Goal: Information Seeking & Learning: Learn about a topic

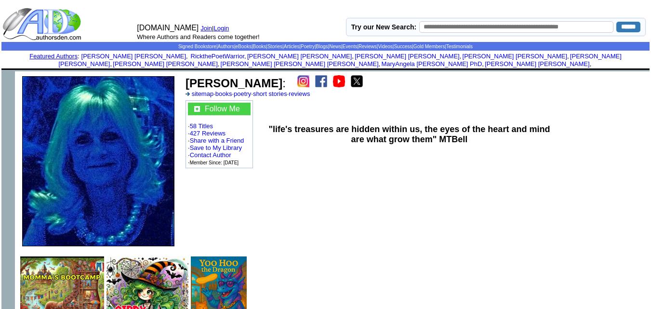
drag, startPoint x: 276, startPoint y: 77, endPoint x: 186, endPoint y: 80, distance: 89.2
click at [186, 80] on font "Teresa M Walker :" at bounding box center [236, 83] width 100 height 13
copy b "[PERSON_NAME]"
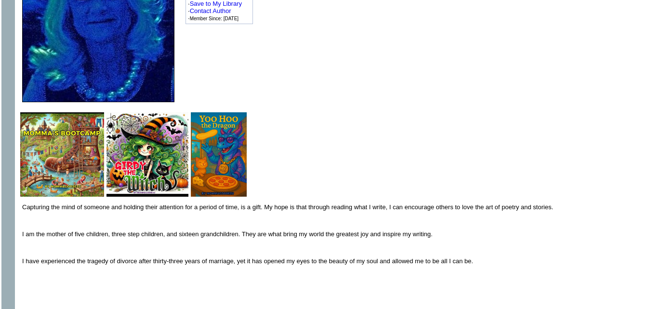
scroll to position [145, 0]
click at [66, 155] on img at bounding box center [62, 154] width 84 height 84
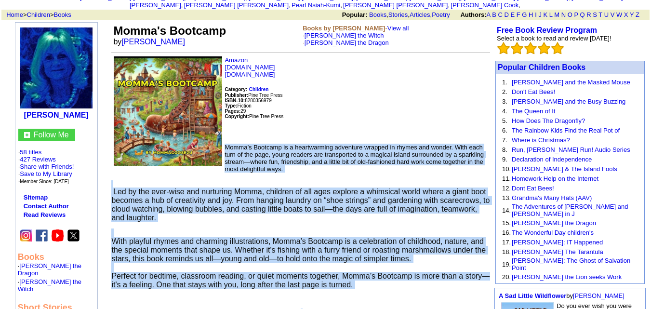
scroll to position [302, 0]
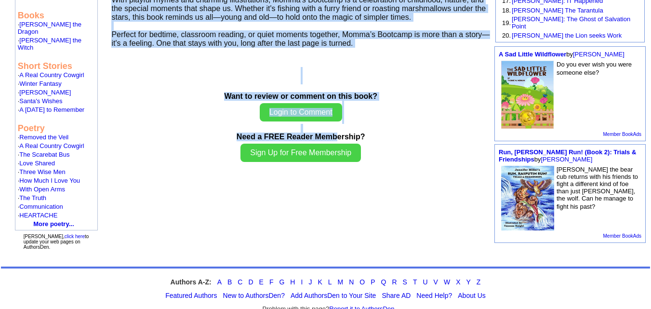
drag, startPoint x: 225, startPoint y: 200, endPoint x: 373, endPoint y: 39, distance: 219.6
copy td "Lorem’i Dolorsit am c adipiscingel seddoeius tempori ut labore etd magnaa. Enim…"
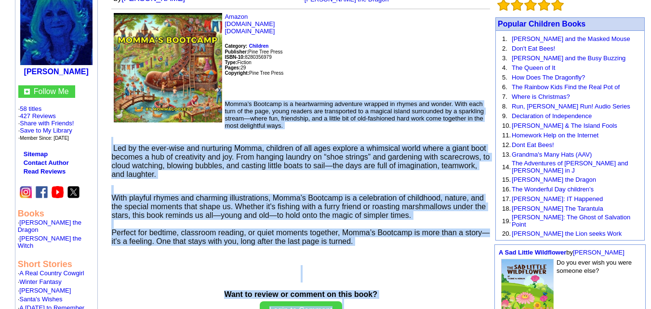
scroll to position [103, 0]
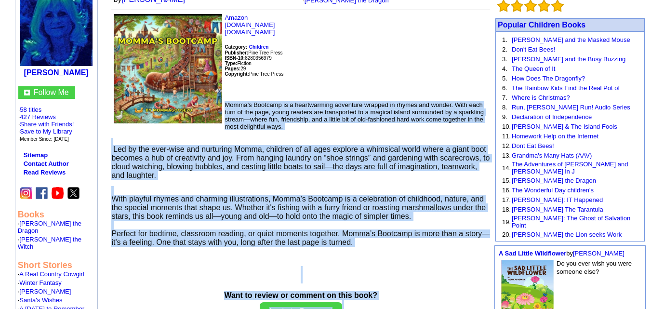
click at [71, 23] on img at bounding box center [56, 25] width 72 height 81
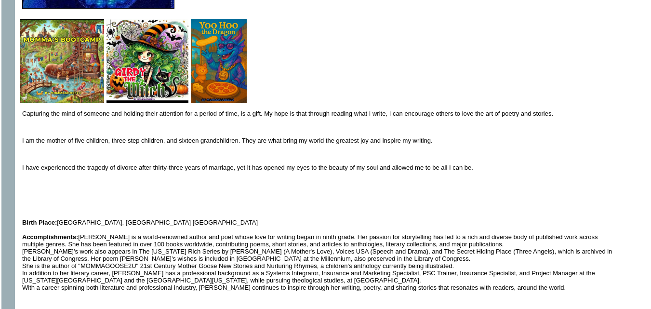
scroll to position [238, 0]
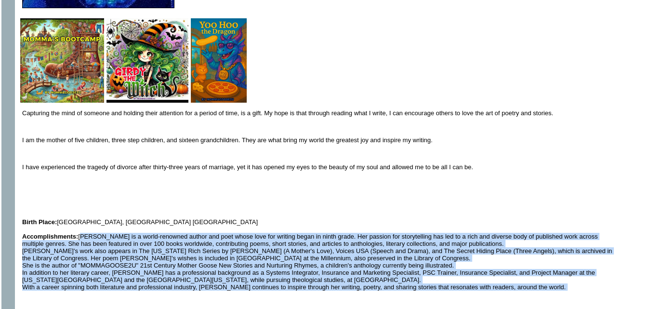
drag, startPoint x: 80, startPoint y: 230, endPoint x: 255, endPoint y: 293, distance: 186.0
copy td "Teresa is a world-renowned author and poet whose love for writing began in nint…"
